Goal: Transaction & Acquisition: Download file/media

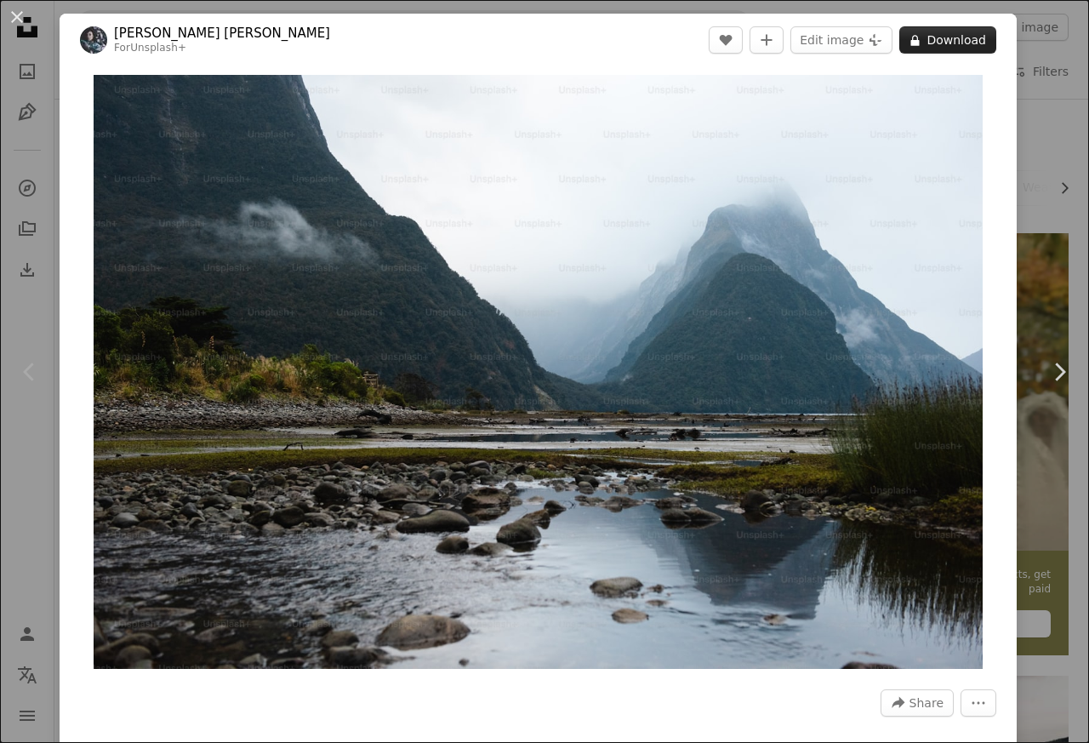
click at [936, 42] on button "A lock Download" at bounding box center [948, 39] width 97 height 27
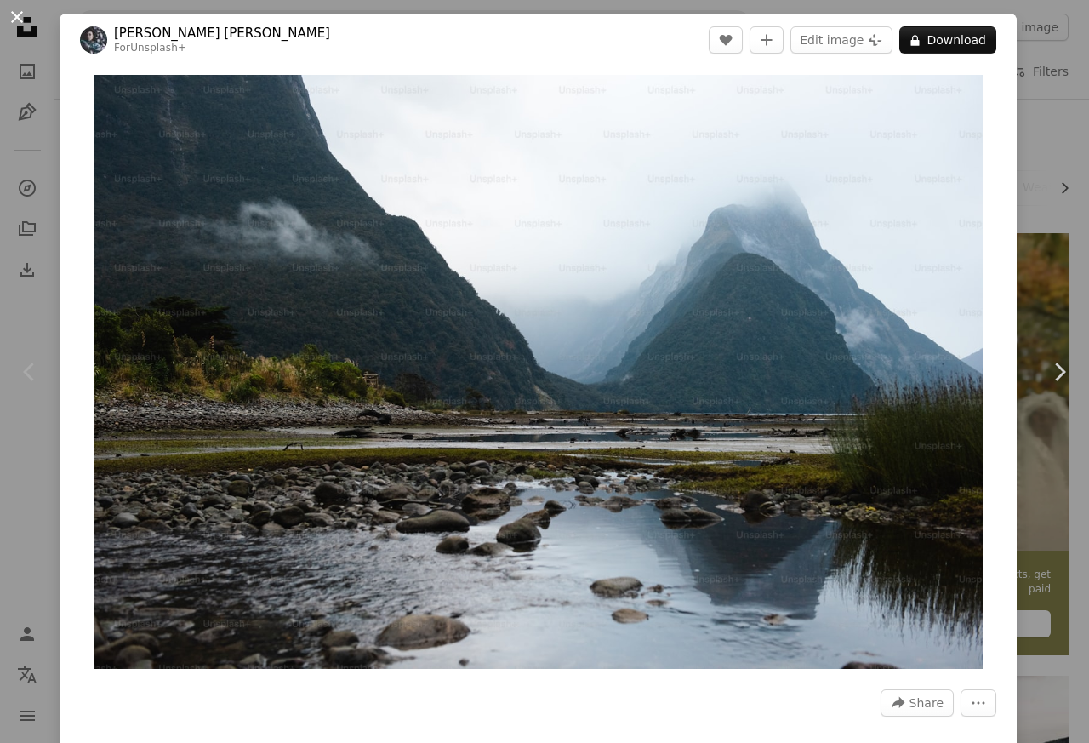
click at [27, 24] on button "An X shape" at bounding box center [17, 17] width 20 height 20
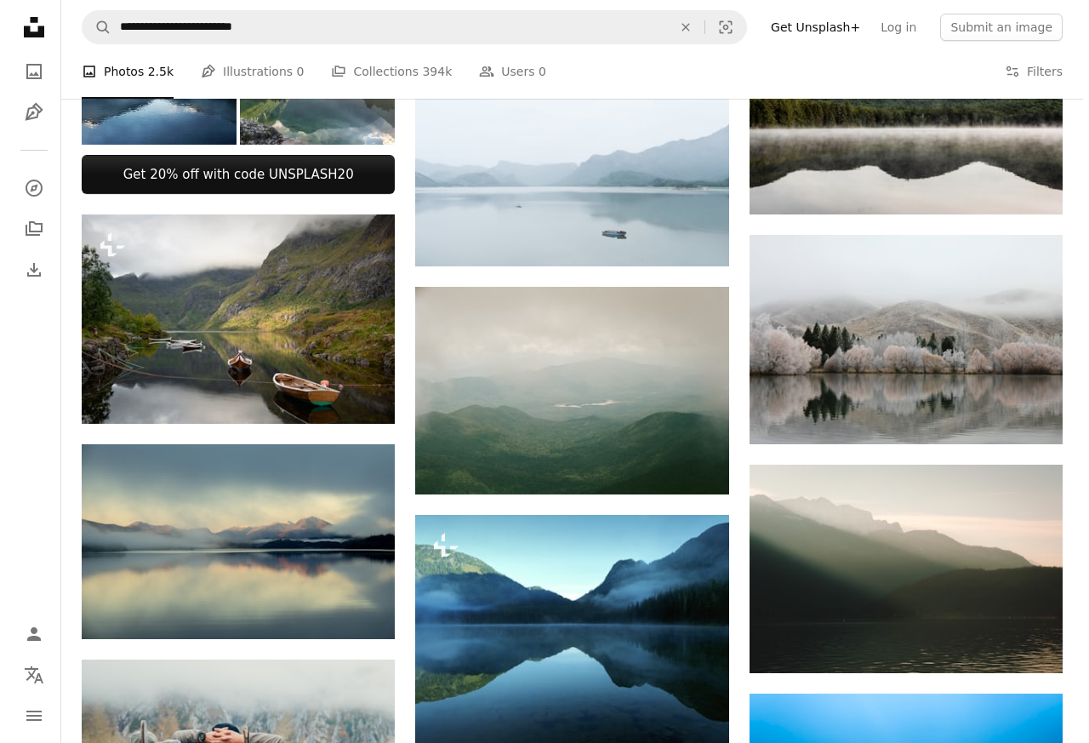
scroll to position [715, 0]
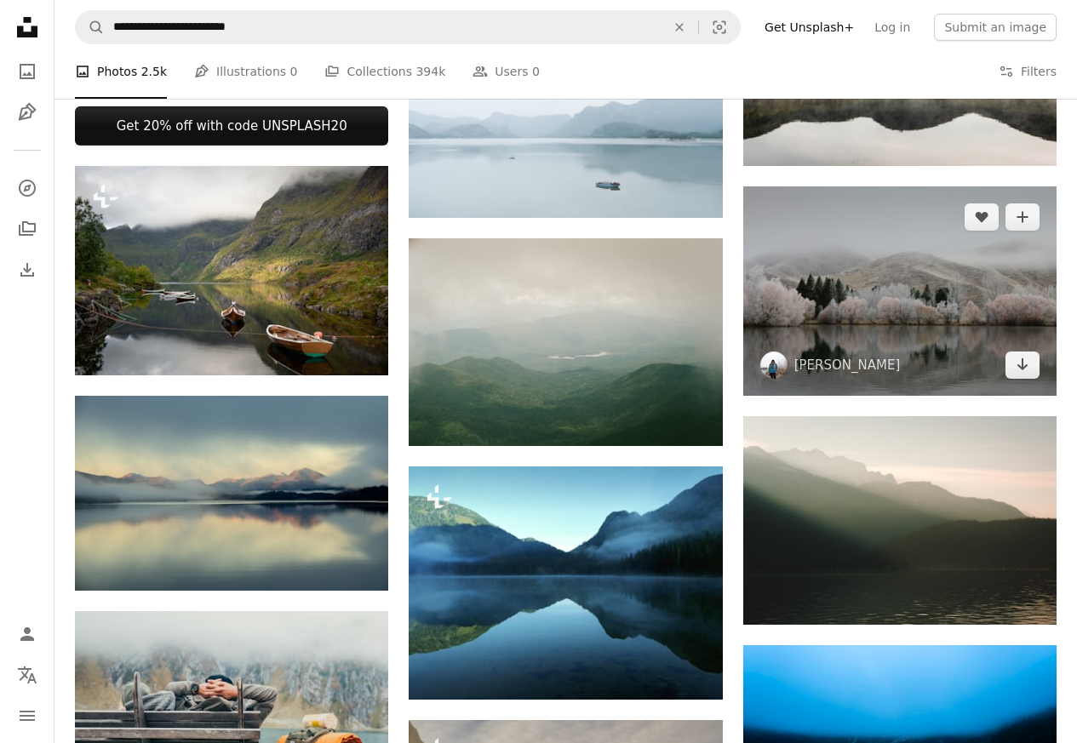
click at [895, 298] on img at bounding box center [899, 290] width 313 height 209
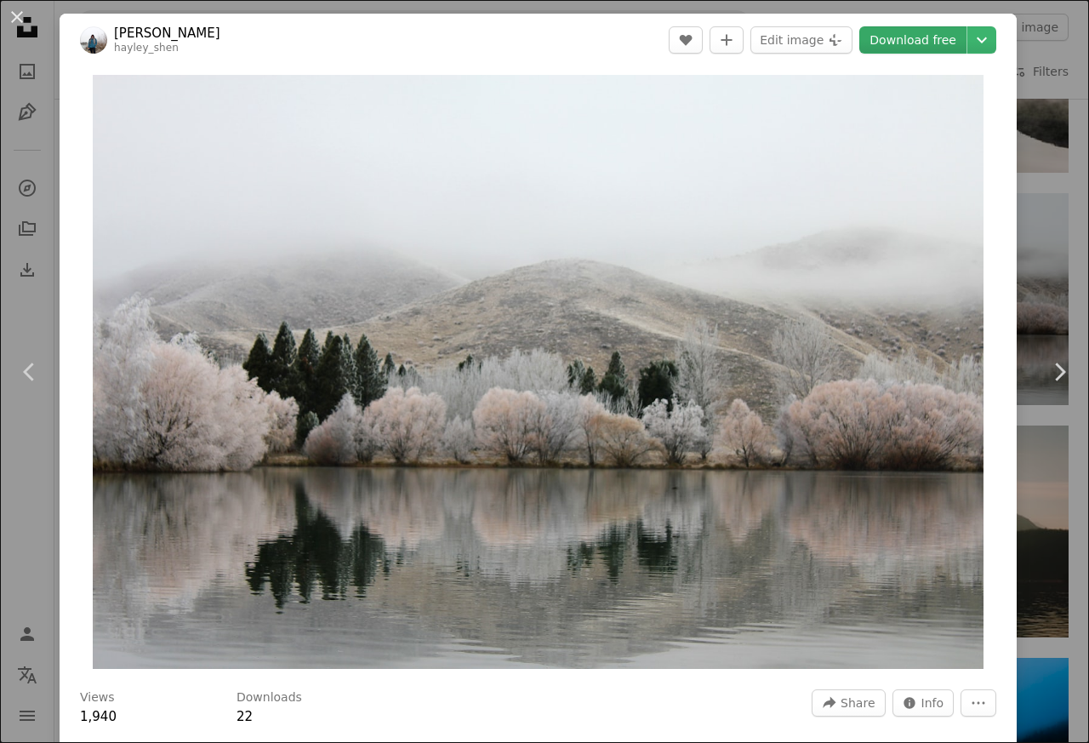
click at [909, 42] on link "Download free" at bounding box center [913, 39] width 107 height 27
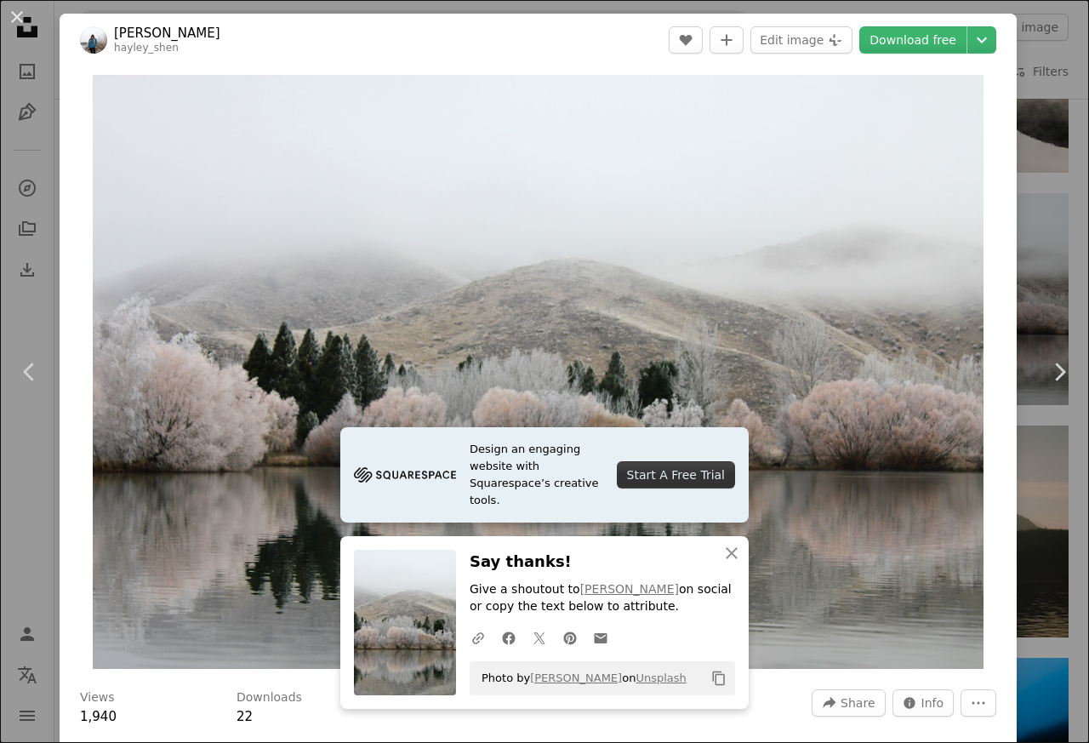
click at [190, 26] on header "[PERSON_NAME] A heart A plus sign Edit image Plus sign for Unsplash+ Download f…" at bounding box center [539, 40] width 958 height 53
